Goal: Task Accomplishment & Management: Use online tool/utility

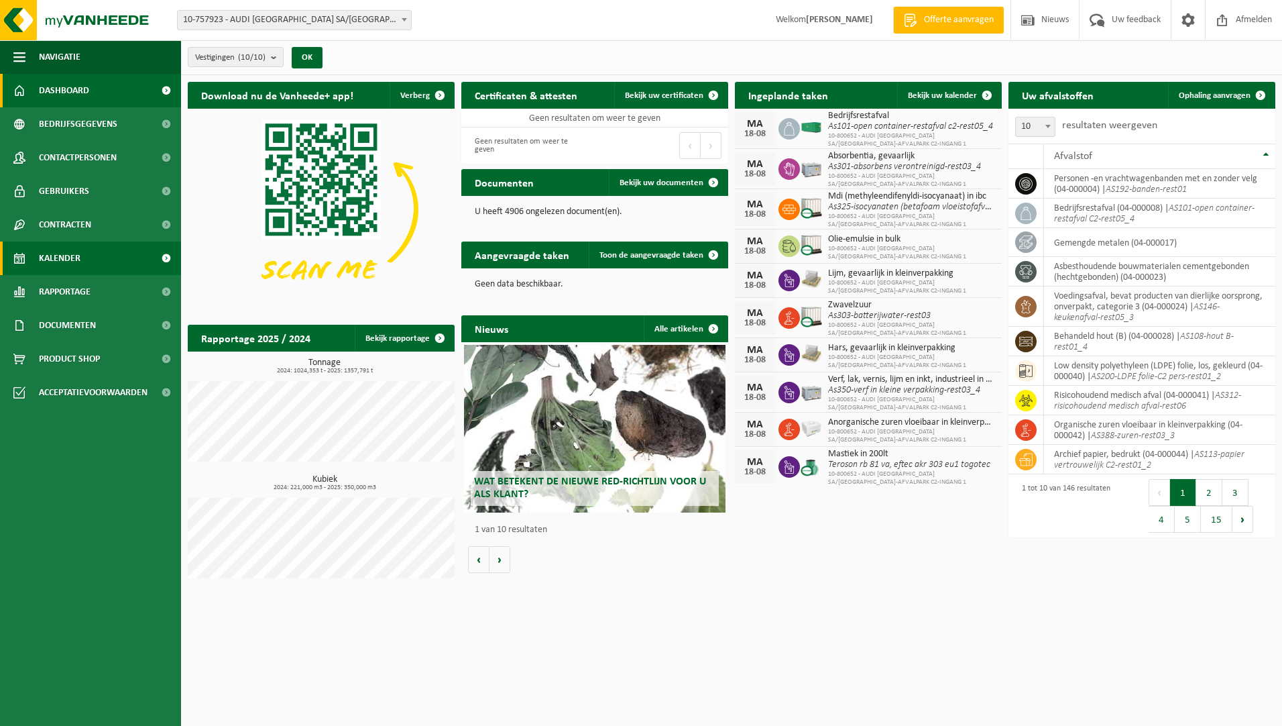
click at [72, 254] on span "Kalender" at bounding box center [60, 258] width 42 height 34
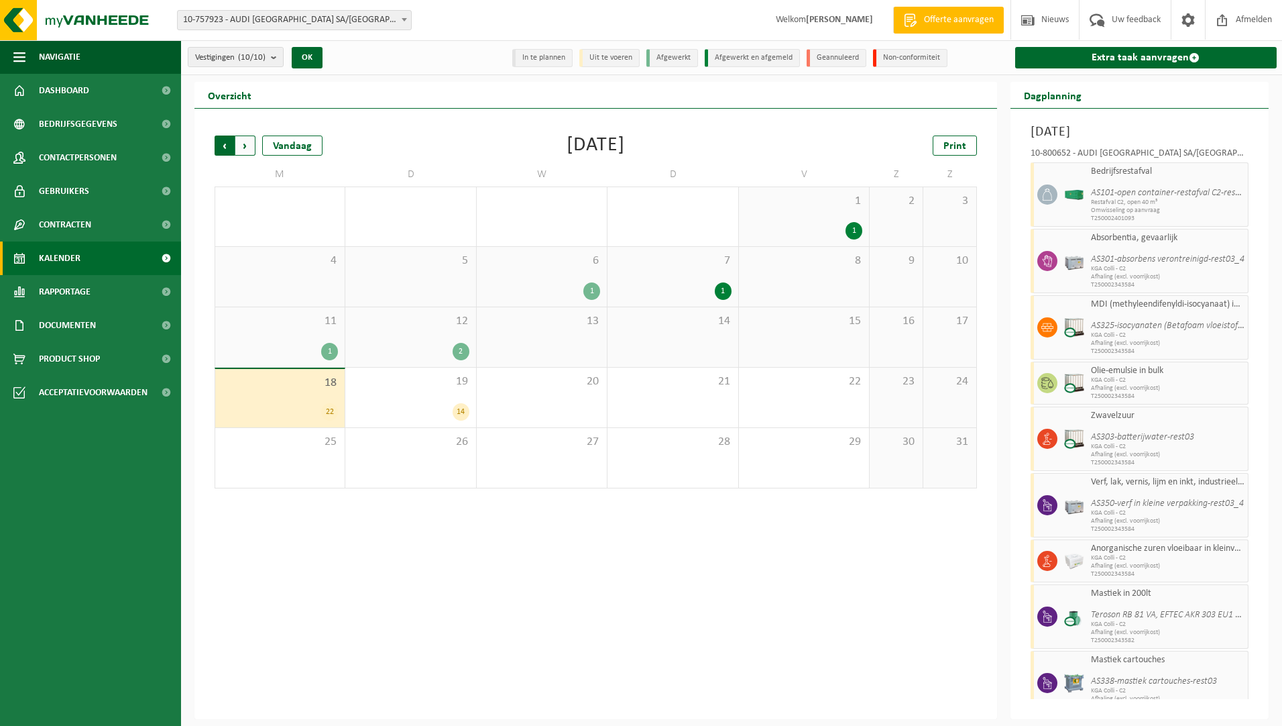
click at [249, 140] on span "Volgende" at bounding box center [245, 145] width 20 height 20
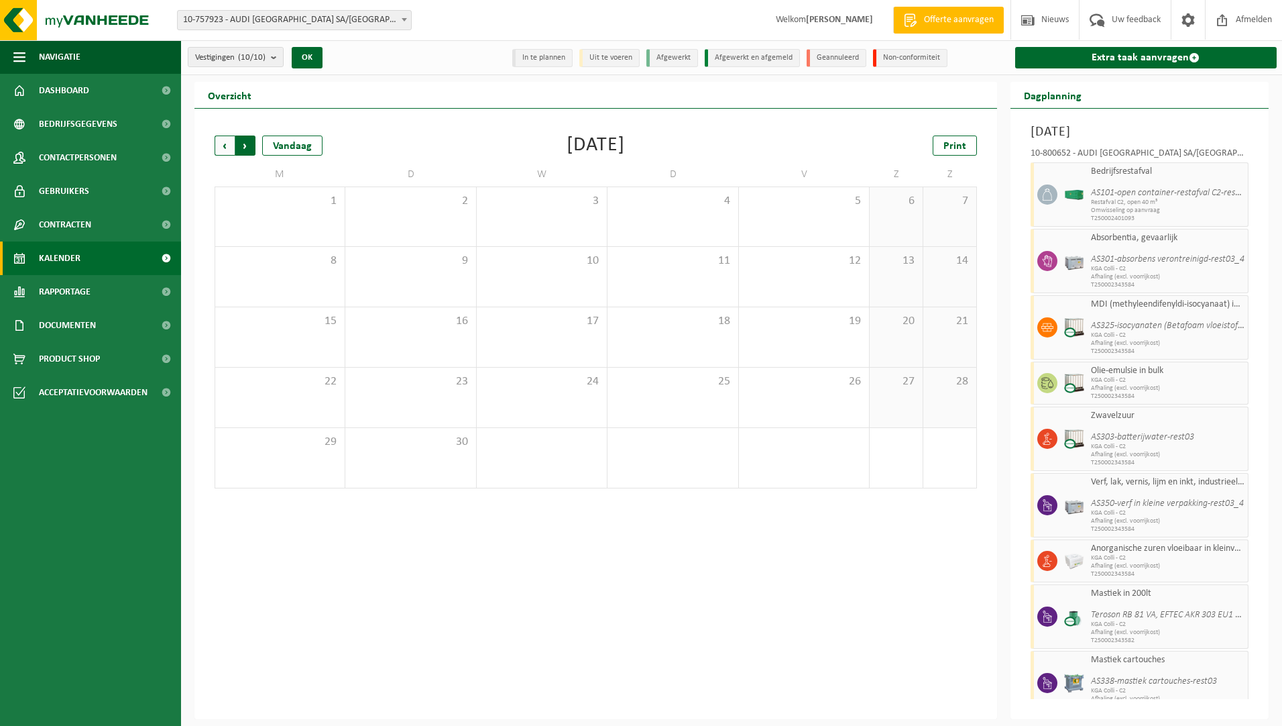
click at [227, 145] on span "Vorige" at bounding box center [225, 145] width 20 height 20
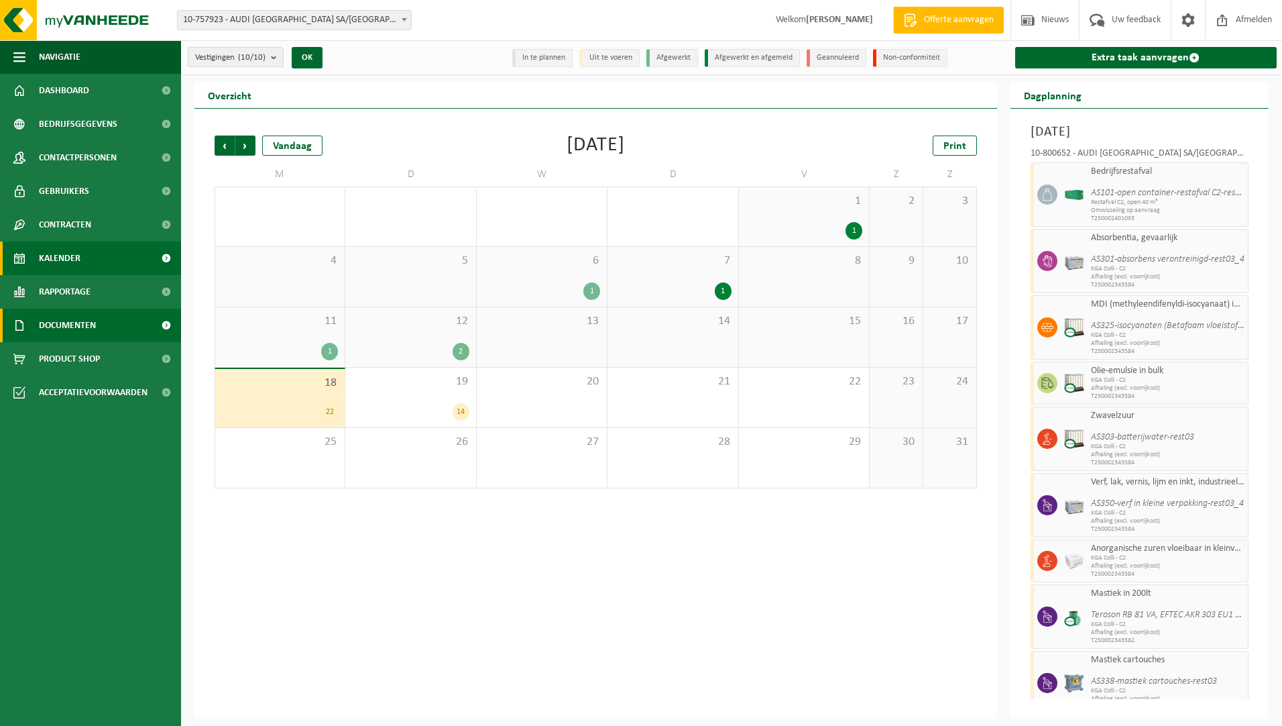
click at [82, 317] on span "Documenten" at bounding box center [67, 326] width 57 height 34
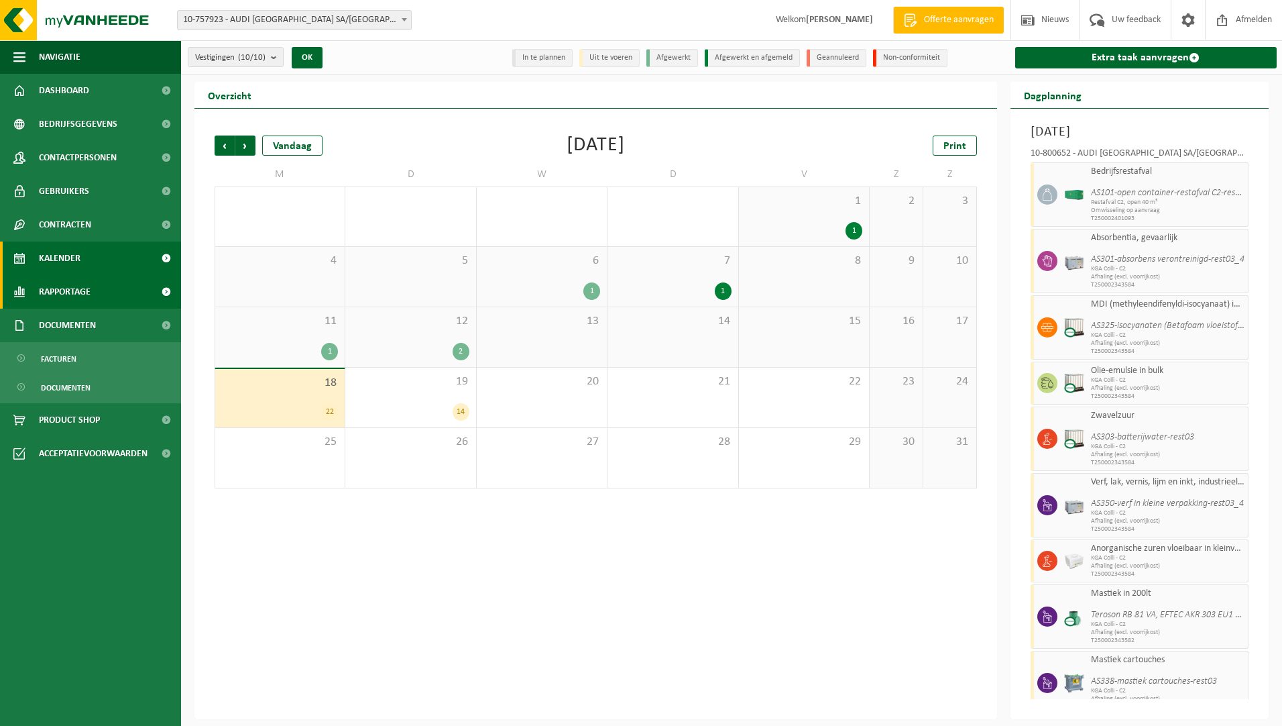
click at [86, 287] on span "Rapportage" at bounding box center [65, 292] width 52 height 34
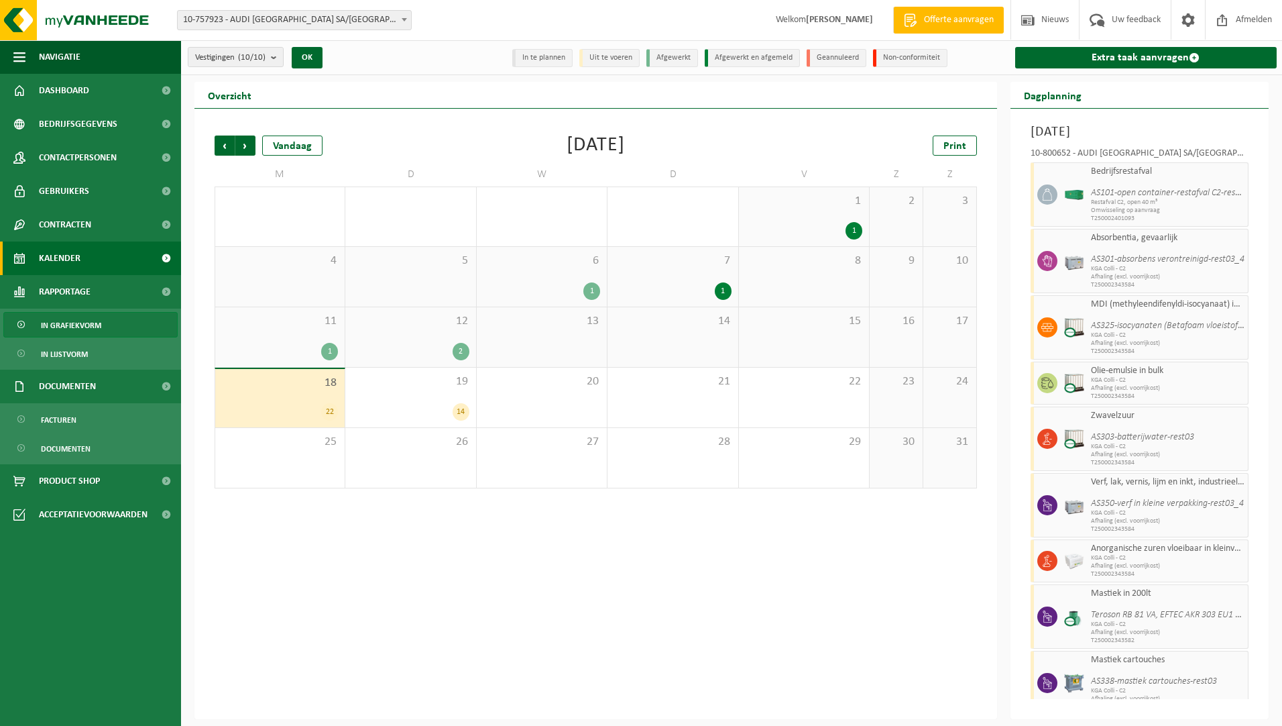
click at [84, 332] on span "In grafiekvorm" at bounding box center [71, 325] width 60 height 25
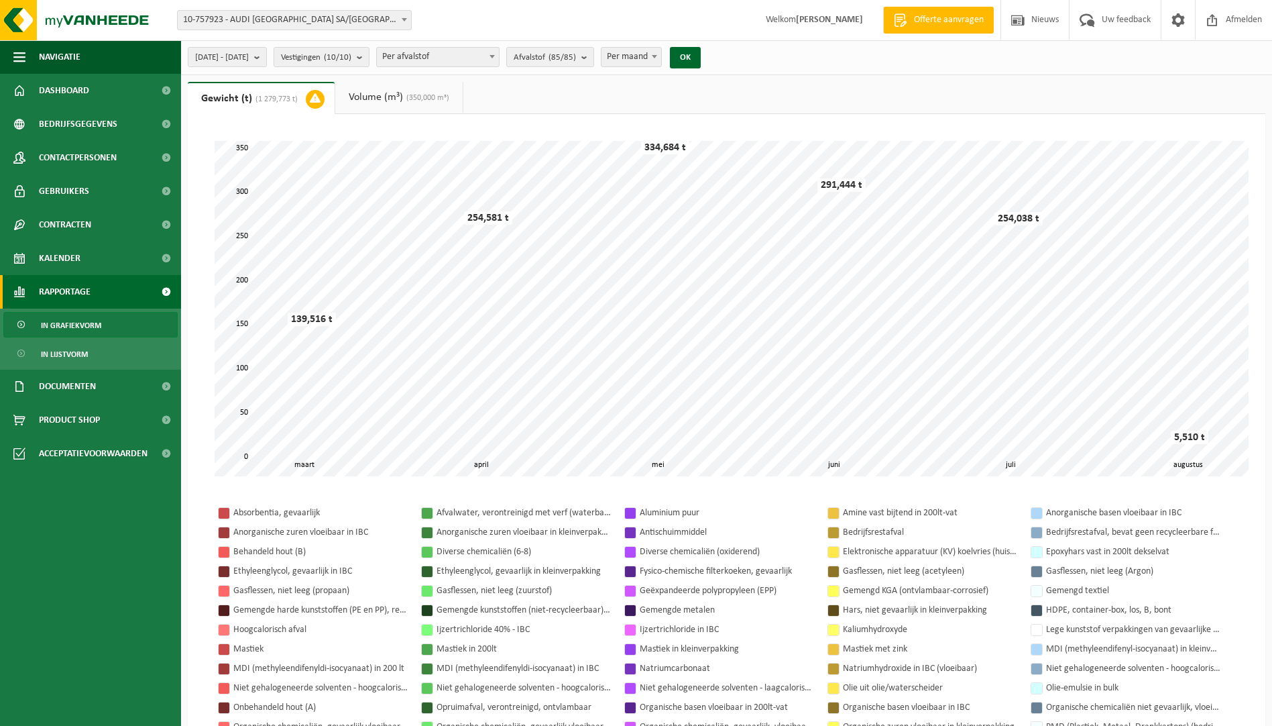
click at [661, 61] on span "Per maand" at bounding box center [632, 57] width 60 height 19
select select "1"
click at [701, 59] on button "OK" at bounding box center [685, 57] width 31 height 21
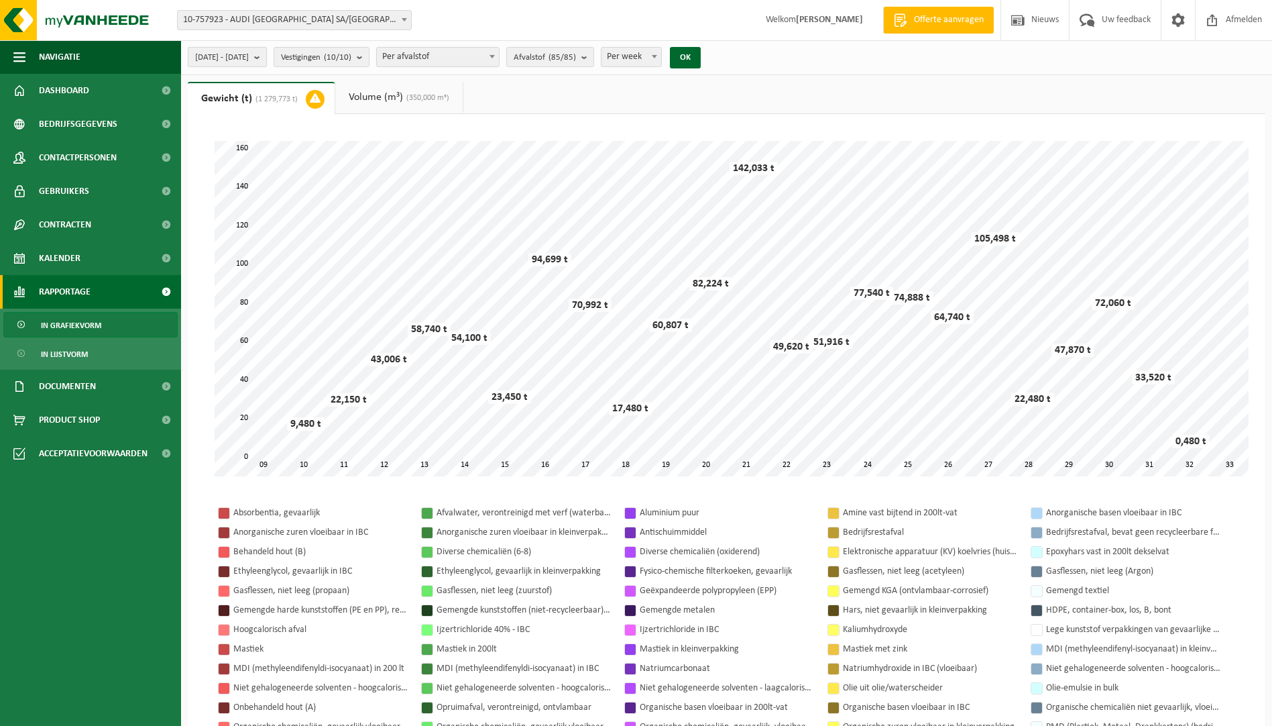
click at [249, 55] on span "[DATE] - [DATE]" at bounding box center [222, 58] width 54 height 20
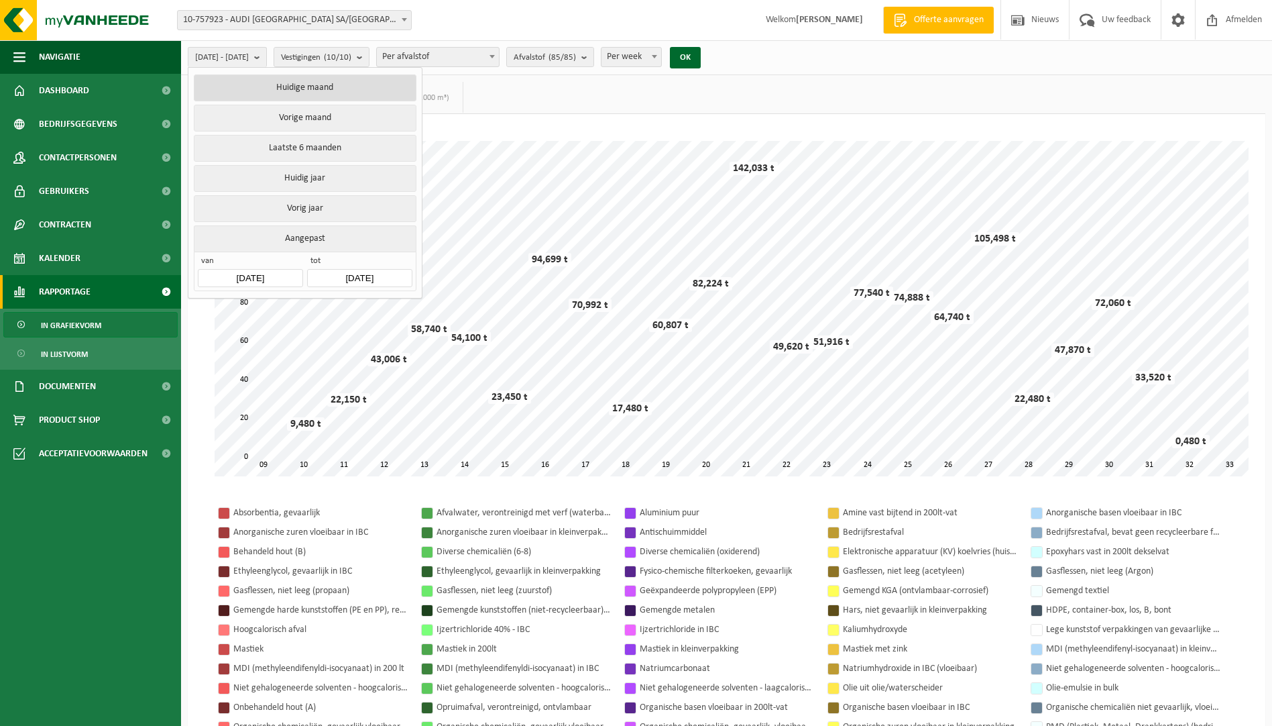
click at [295, 91] on button "Huidige maand" at bounding box center [305, 87] width 222 height 27
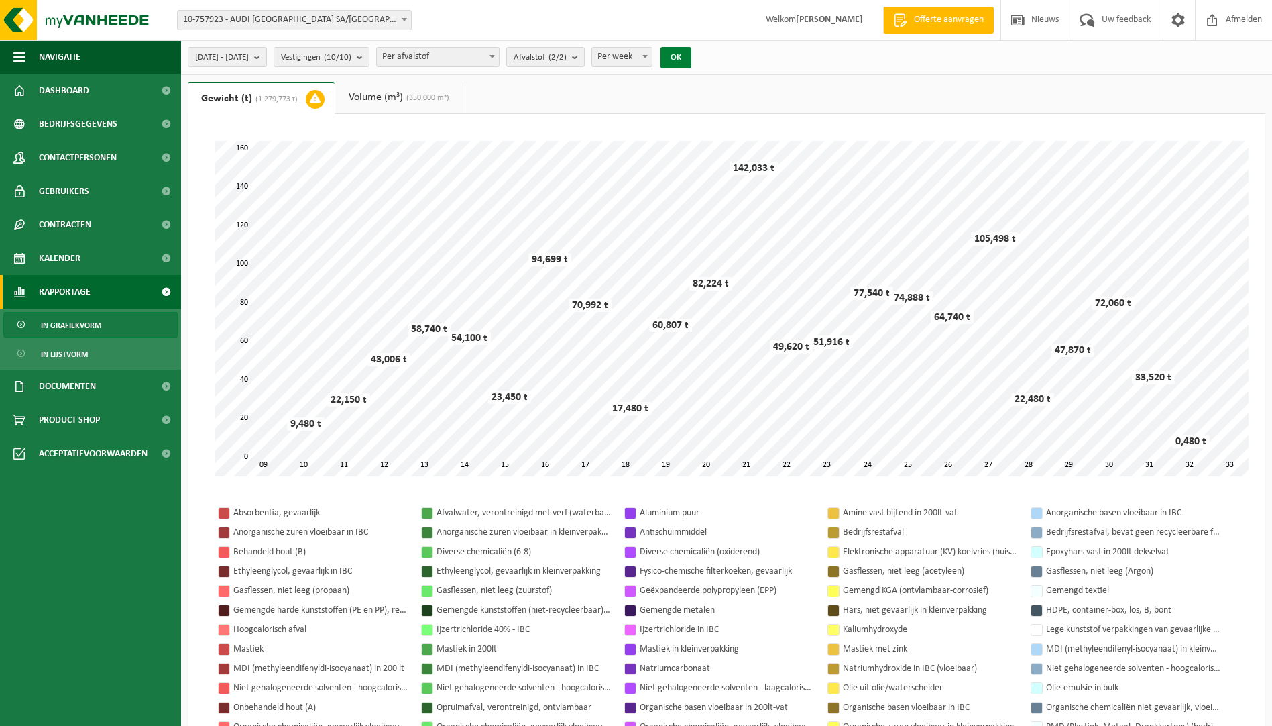
click at [691, 59] on button "OK" at bounding box center [676, 57] width 31 height 21
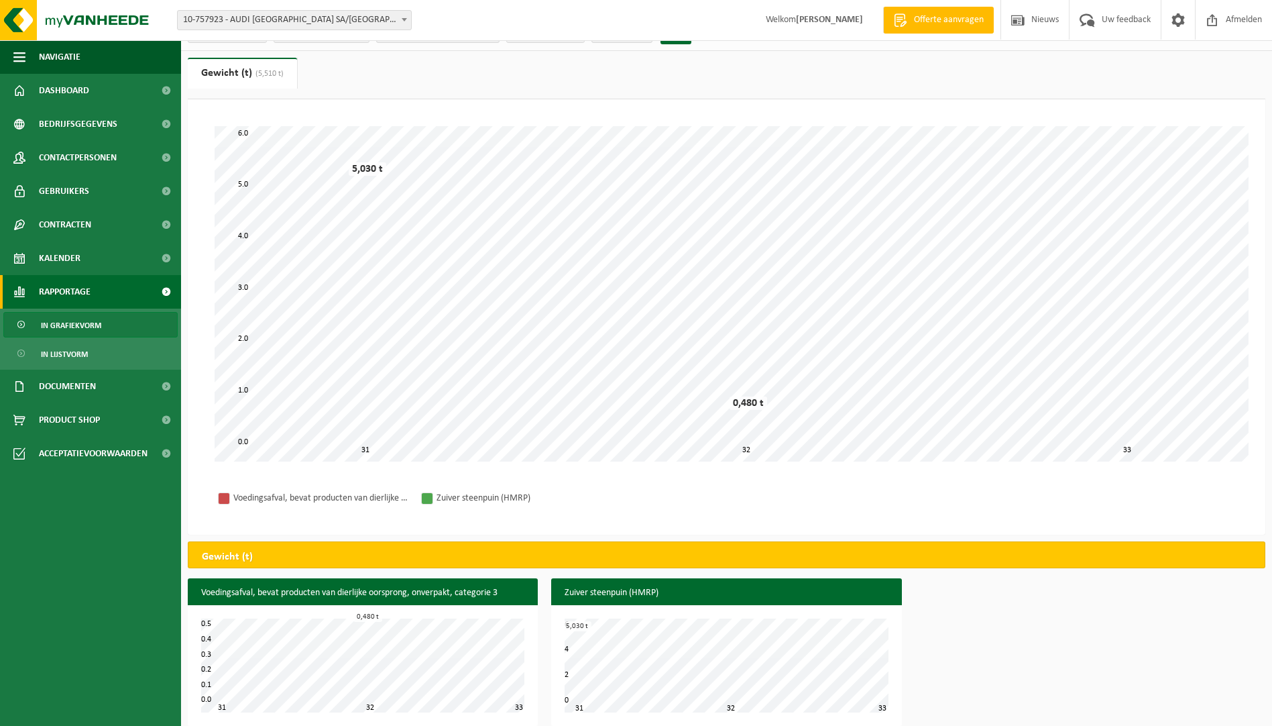
scroll to position [37, 0]
